Goal: Information Seeking & Learning: Learn about a topic

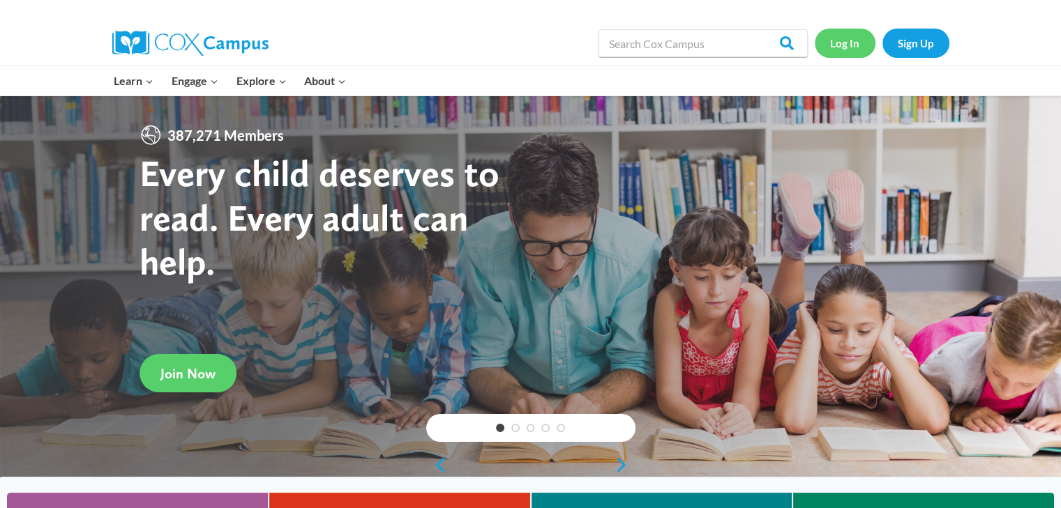
click at [843, 43] on link "Log In" at bounding box center [845, 43] width 61 height 29
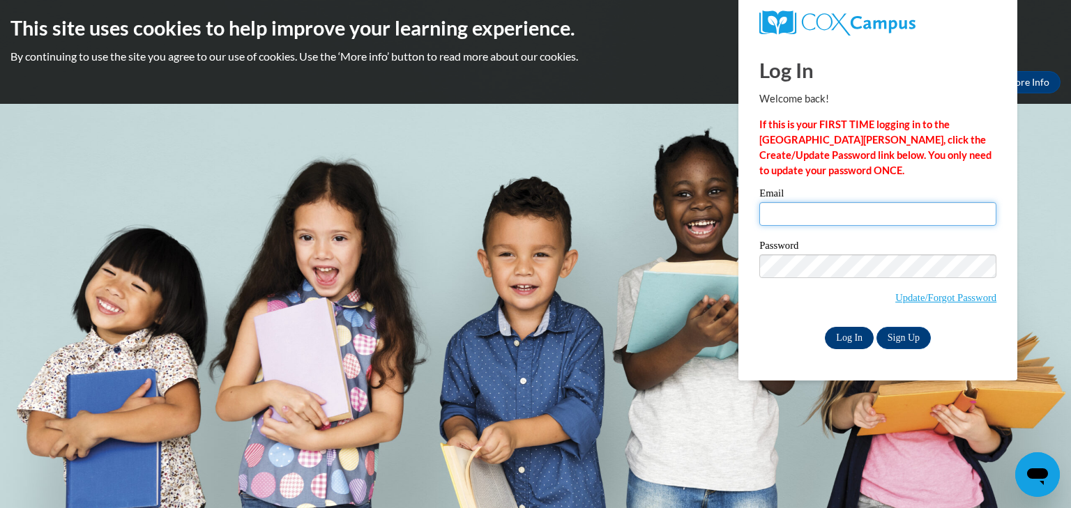
type input "nyoungsimone@gmail.com"
click at [859, 335] on input "Log In" at bounding box center [849, 338] width 49 height 22
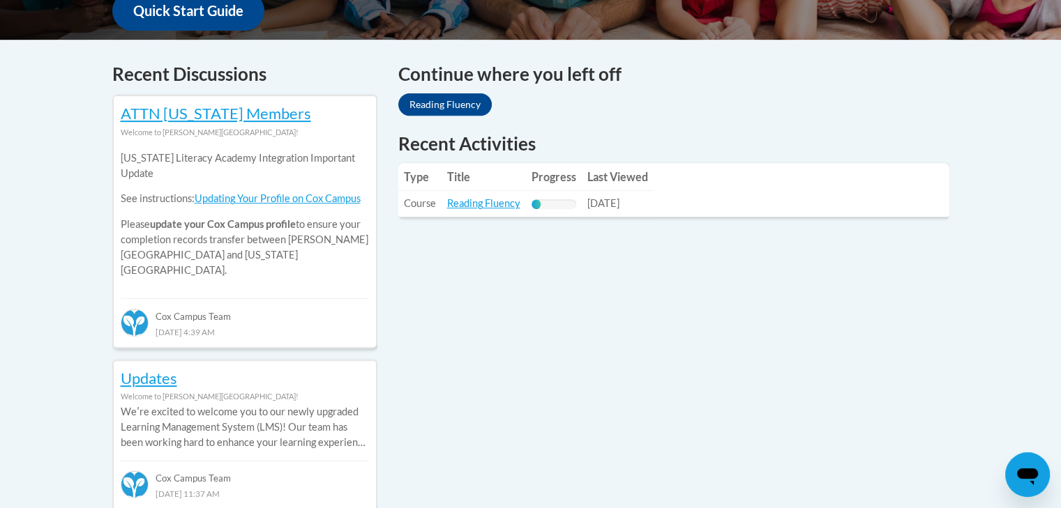
scroll to position [520, 0]
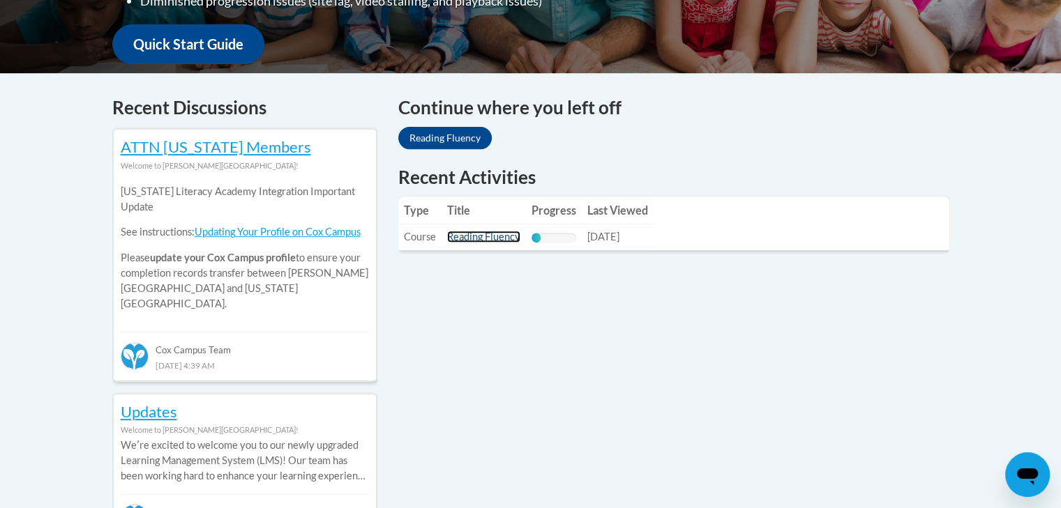
click at [467, 239] on link "Reading Fluency" at bounding box center [483, 237] width 73 height 12
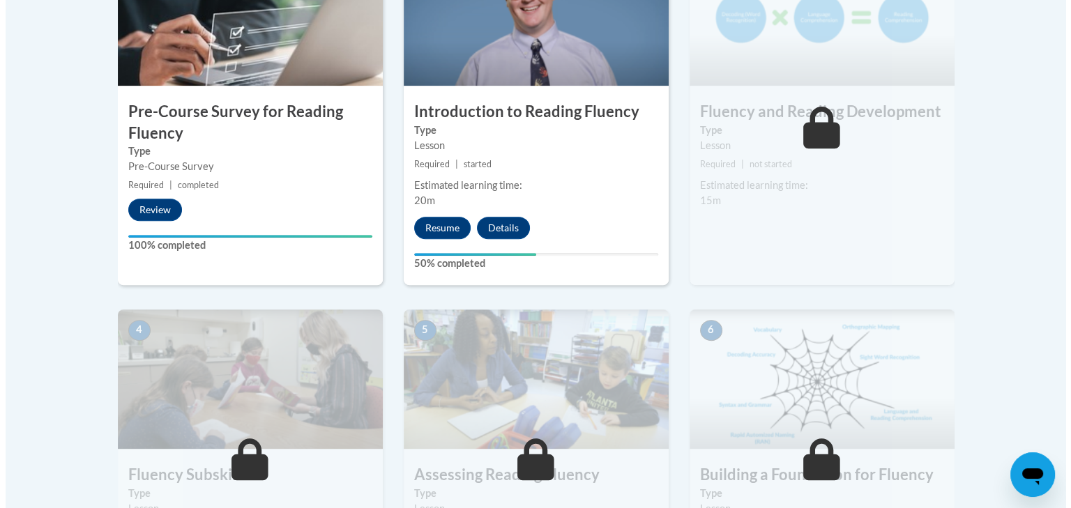
scroll to position [524, 0]
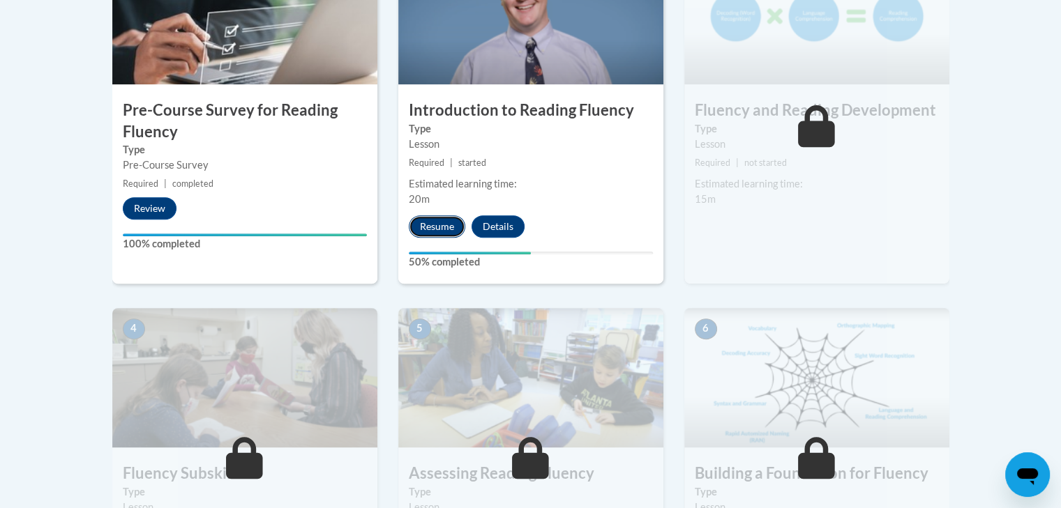
click at [420, 219] on button "Resume" at bounding box center [437, 227] width 56 height 22
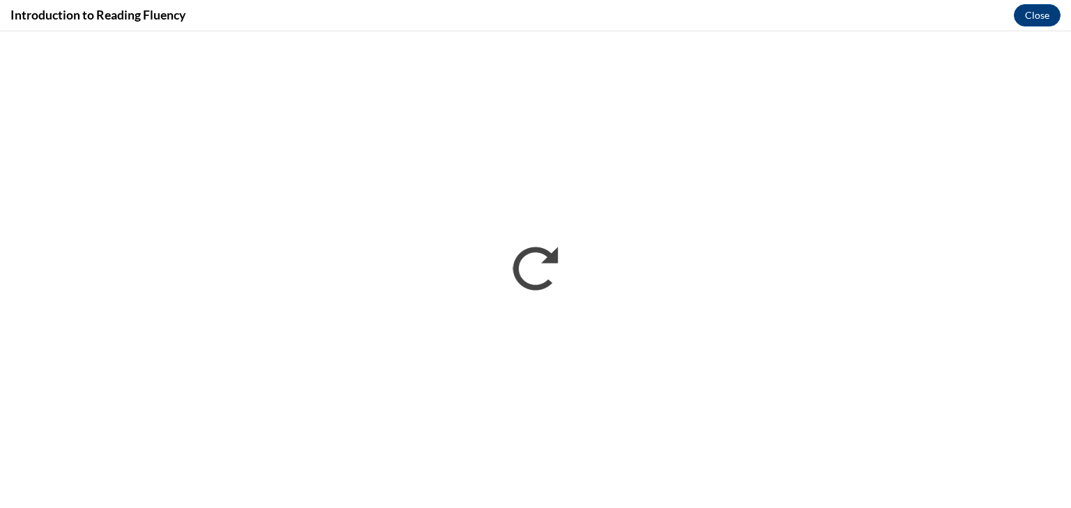
scroll to position [0, 0]
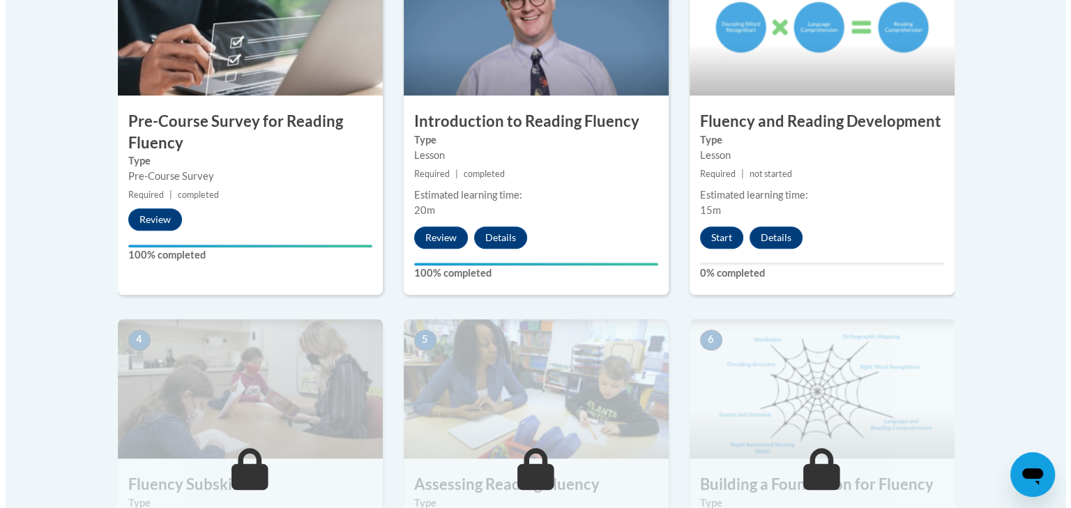
scroll to position [513, 0]
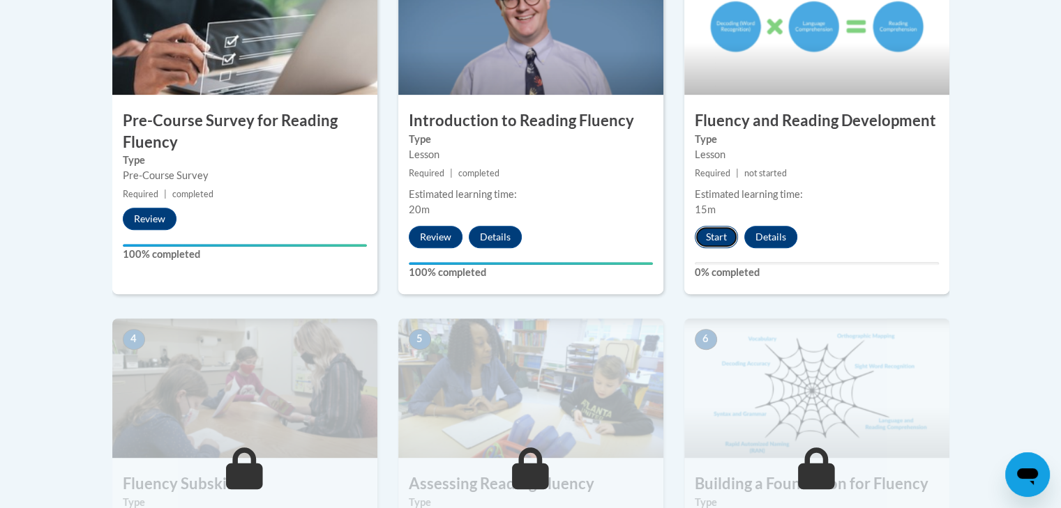
click at [710, 232] on button "Start" at bounding box center [716, 237] width 43 height 22
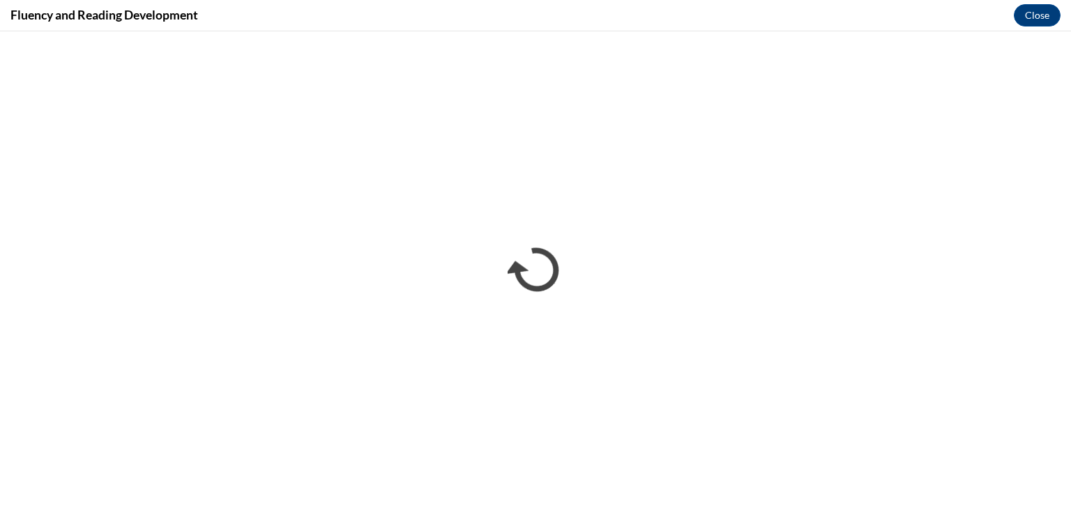
scroll to position [0, 0]
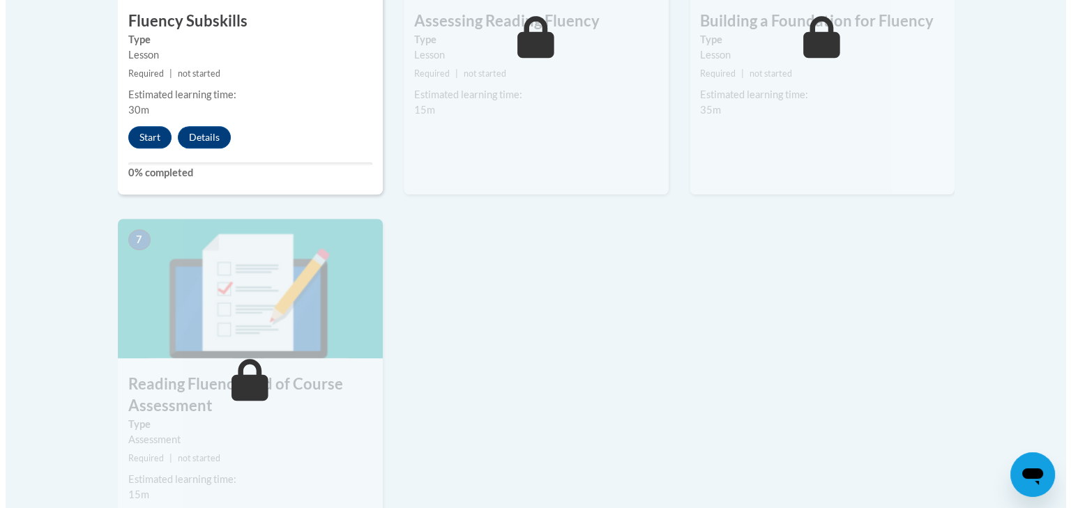
scroll to position [983, 0]
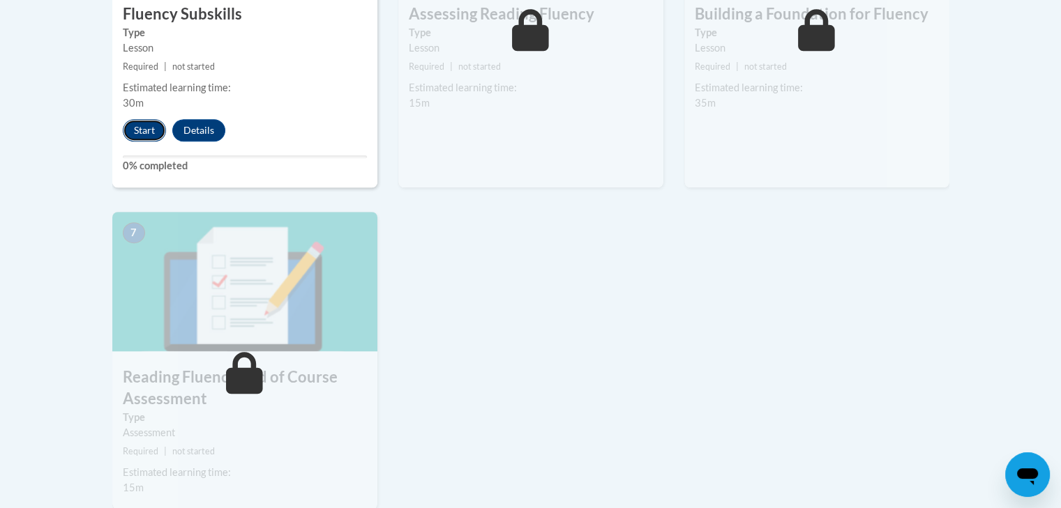
click at [139, 125] on button "Start" at bounding box center [144, 130] width 43 height 22
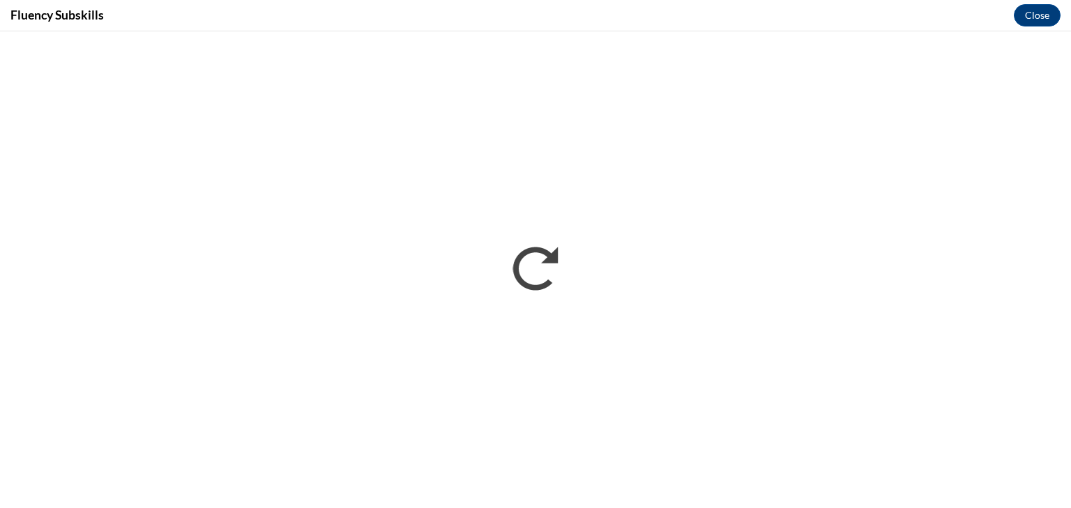
scroll to position [0, 0]
